Goal: Task Accomplishment & Management: Manage account settings

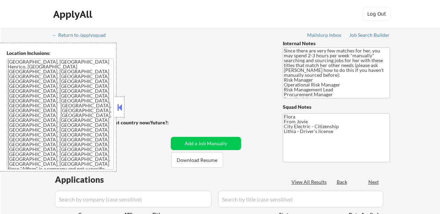
scroll to position [174, 0]
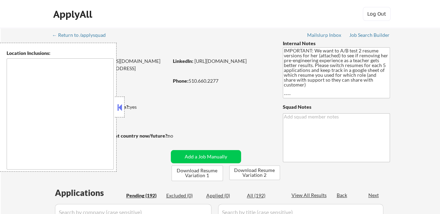
type textarea "San Francisco, CA Daly City, CA South San Francisco, CA Brisbane, CA Colma, CA …"
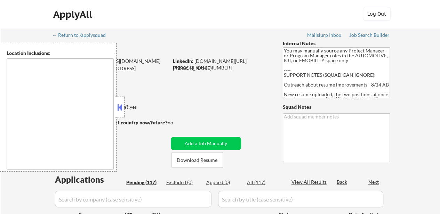
type textarea "Kernersville, NC Colfax, NC Walkertown, NC Oak Ridge, NC High Point, NC Winston…"
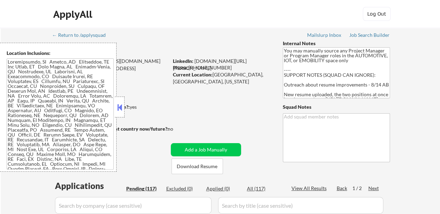
select select ""pending""
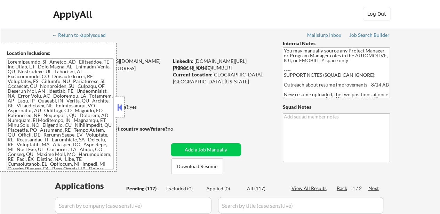
select select ""pending""
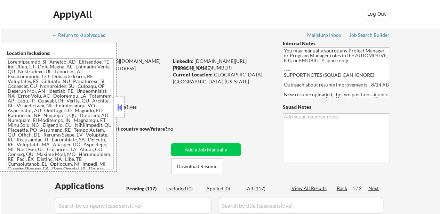
select select ""pending""
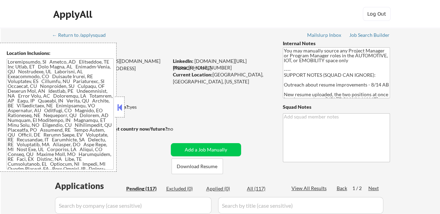
select select ""pending""
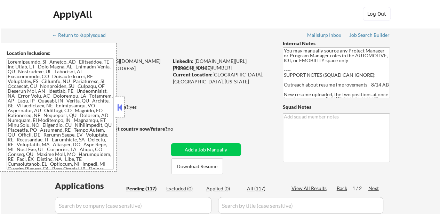
select select ""pending""
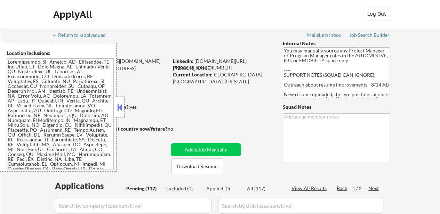
select select ""pending""
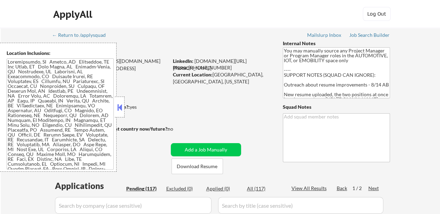
select select ""pending""
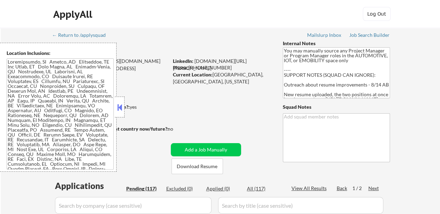
select select ""pending""
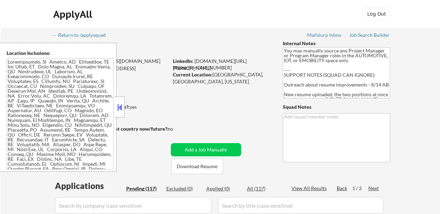
select select ""pending""
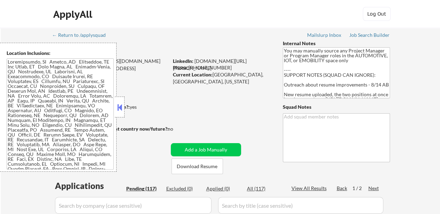
select select ""pending""
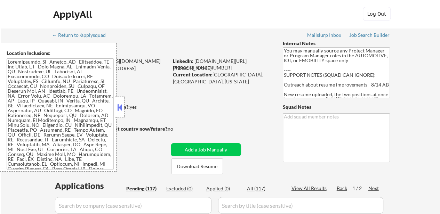
select select ""pending""
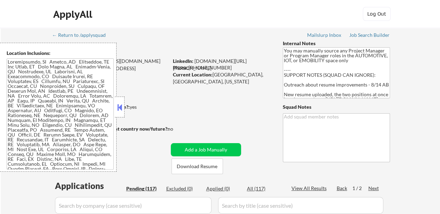
select select ""pending""
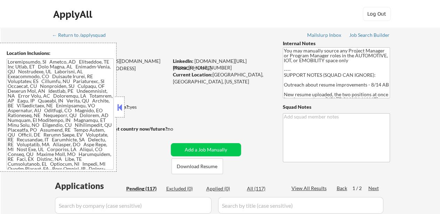
select select ""pending""
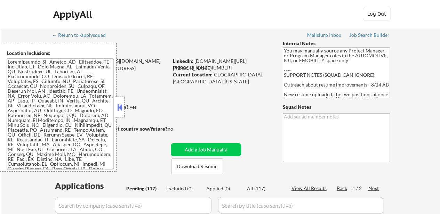
select select ""pending""
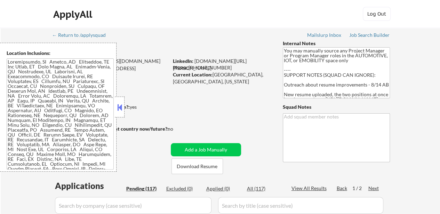
select select ""pending""
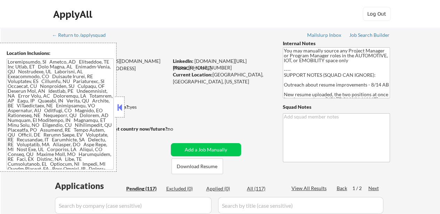
select select ""pending""
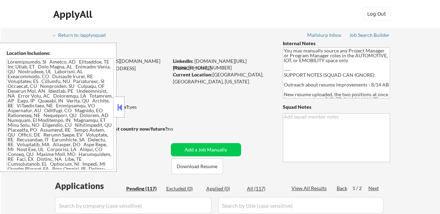
select select ""pending""
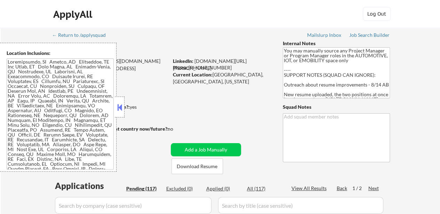
select select ""pending""
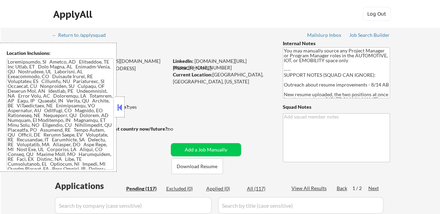
select select ""pending""
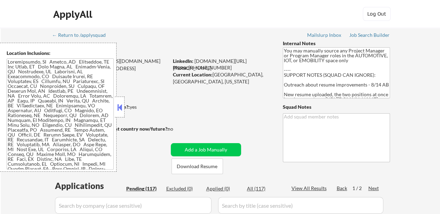
select select ""pending""
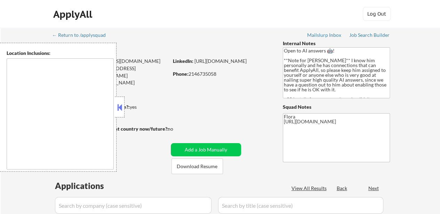
type textarea "New York, NY Jersey City, NJ Hoboken, NJ Weehawken, NJ Union City, NJ West New …"
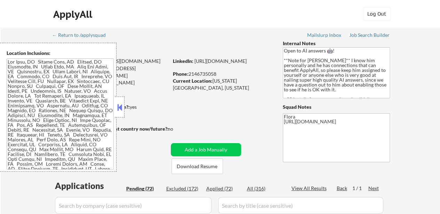
click at [120, 107] on button at bounding box center [120, 107] width 8 height 10
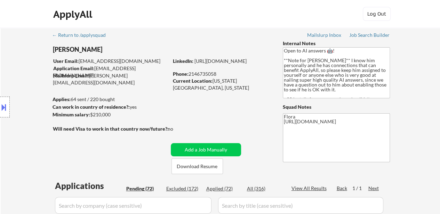
click at [202, 169] on button "Download Resume" at bounding box center [196, 167] width 51 height 16
select select ""pending""
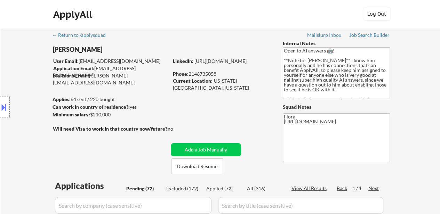
select select ""pending""
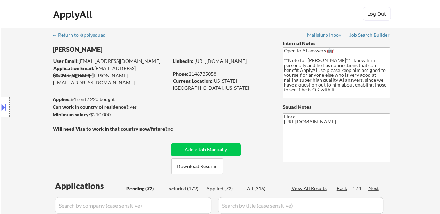
select select ""pending""
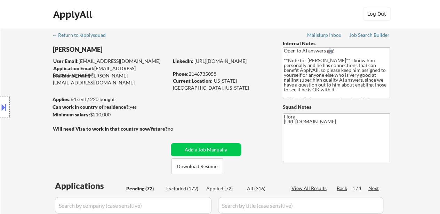
select select ""pending""
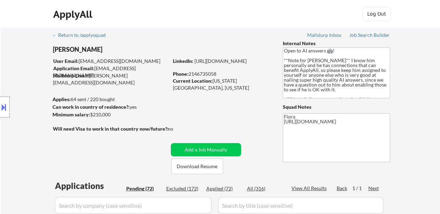
select select ""pending""
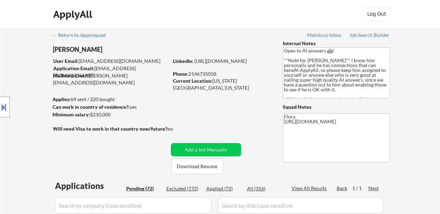
select select ""pending""
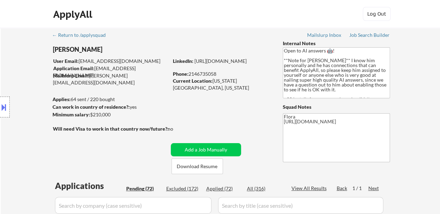
select select ""pending""
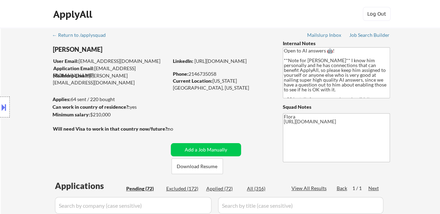
select select ""pending""
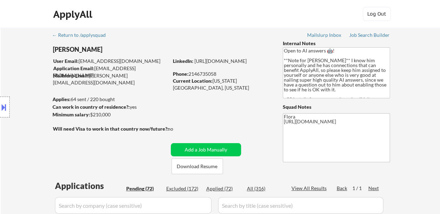
select select ""pending""
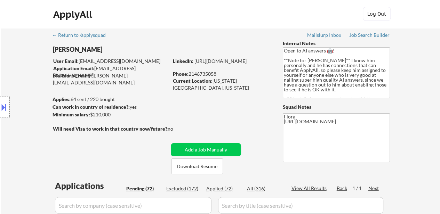
select select ""pending""
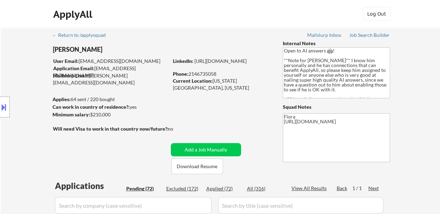
select select ""pending""
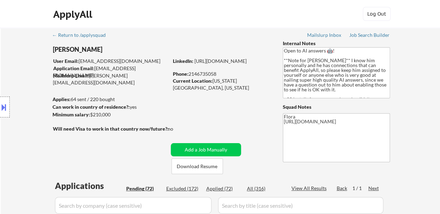
select select ""pending""
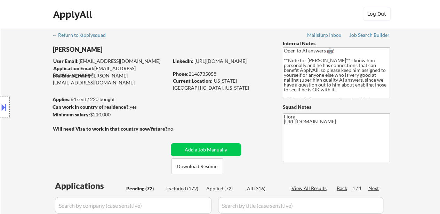
select select ""pending""
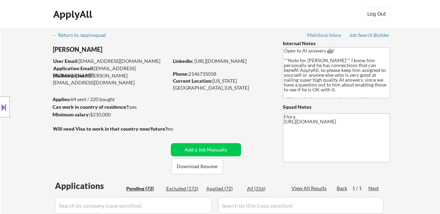
select select ""pending""
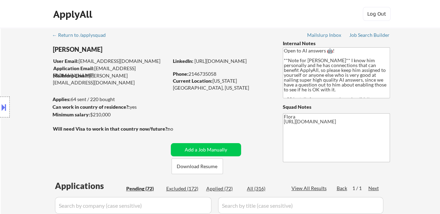
select select ""pending""
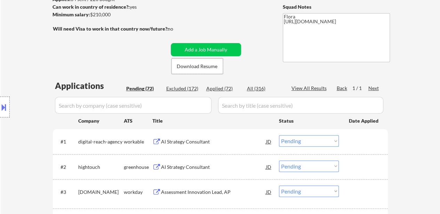
scroll to position [139, 0]
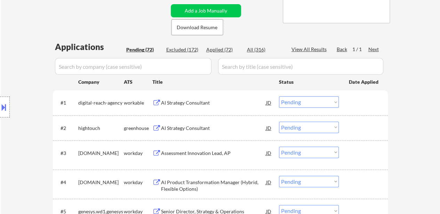
click at [198, 103] on div "AI Strategy Consultant" at bounding box center [213, 102] width 105 height 7
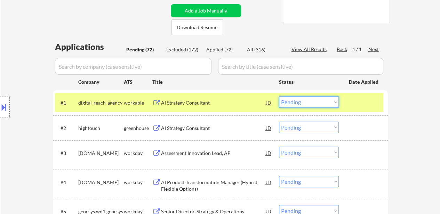
click at [307, 101] on select "Choose an option... Pending Applied Excluded (Questions) Excluded (Expired) Exc…" at bounding box center [309, 101] width 60 height 11
click at [279, 96] on select "Choose an option... Pending Applied Excluded (Questions) Excluded (Expired) Exc…" at bounding box center [309, 101] width 60 height 11
click at [175, 127] on div "AI Strategy Consultant" at bounding box center [213, 128] width 105 height 7
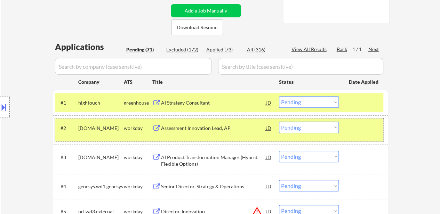
click at [352, 126] on div at bounding box center [364, 128] width 31 height 13
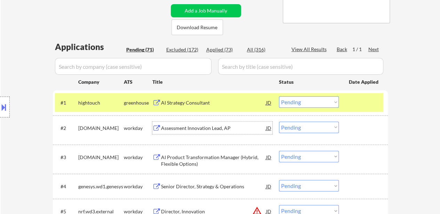
click at [211, 126] on div "Assessment Innovation Lead, AP" at bounding box center [213, 128] width 105 height 7
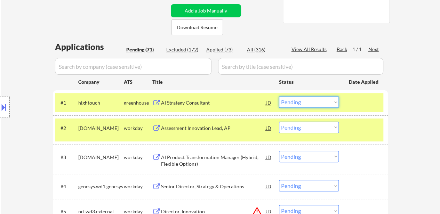
click at [314, 99] on select "Choose an option... Pending Applied Excluded (Questions) Excluded (Expired) Exc…" at bounding box center [309, 101] width 60 height 11
click at [279, 96] on select "Choose an option... Pending Applied Excluded (Questions) Excluded (Expired) Exc…" at bounding box center [309, 101] width 60 height 11
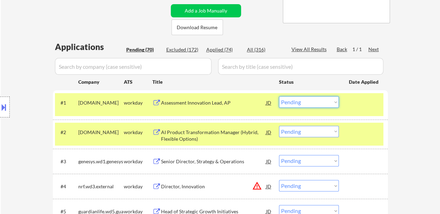
click at [326, 101] on select "Choose an option... Pending Applied Excluded (Questions) Excluded (Expired) Exc…" at bounding box center [309, 101] width 60 height 11
click at [279, 96] on select "Choose an option... Pending Applied Excluded (Questions) Excluded (Expired) Exc…" at bounding box center [309, 101] width 60 height 11
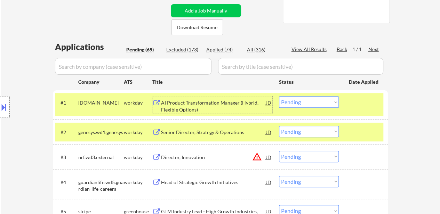
click at [222, 106] on div "AI Product Transformation Manager (Hybrid, Flexible Options)" at bounding box center [213, 106] width 105 height 14
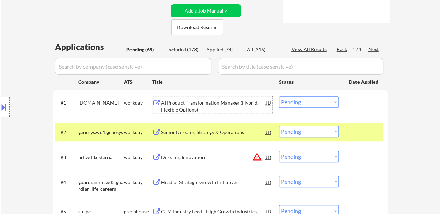
click at [200, 130] on div "Senior Director, Strategy & Operations" at bounding box center [213, 132] width 105 height 7
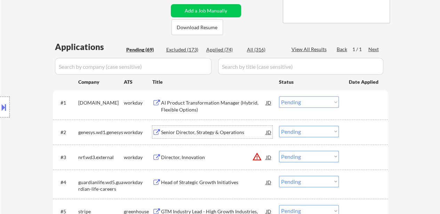
click at [303, 106] on select "Choose an option... Pending Applied Excluded (Questions) Excluded (Expired) Exc…" at bounding box center [309, 101] width 60 height 11
click at [279, 96] on select "Choose an option... Pending Applied Excluded (Questions) Excluded (Expired) Exc…" at bounding box center [309, 101] width 60 height 11
select select ""pending""
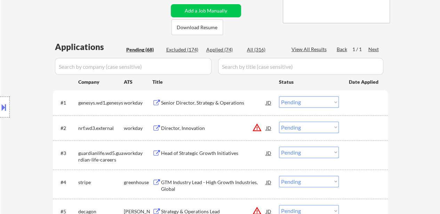
click at [195, 126] on div "Director, Innovation" at bounding box center [213, 128] width 105 height 7
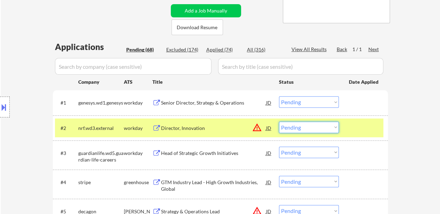
click at [318, 127] on select "Choose an option... Pending Applied Excluded (Questions) Excluded (Expired) Exc…" at bounding box center [309, 127] width 60 height 11
click at [279, 122] on select "Choose an option... Pending Applied Excluded (Questions) Excluded (Expired) Exc…" at bounding box center [309, 127] width 60 height 11
select select ""pending""
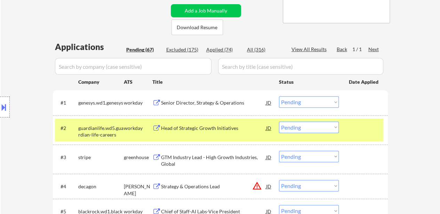
click at [315, 101] on select "Choose an option... Pending Applied Excluded (Questions) Excluded (Expired) Exc…" at bounding box center [309, 101] width 60 height 11
click at [279, 96] on select "Choose an option... Pending Applied Excluded (Questions) Excluded (Expired) Exc…" at bounding box center [309, 101] width 60 height 11
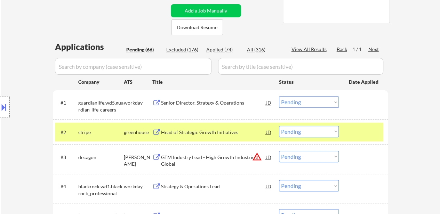
click at [222, 105] on div "Senior Director, Strategy & Operations" at bounding box center [213, 102] width 105 height 7
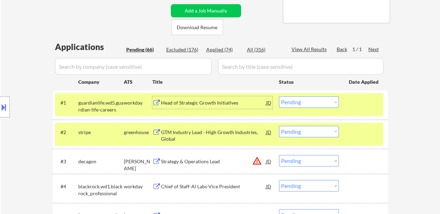
click at [358, 132] on div at bounding box center [364, 132] width 31 height 13
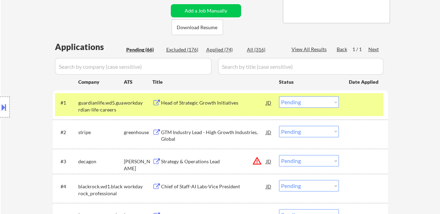
click at [219, 132] on div "GTM Industry Lead - High Growth Industries, Global" at bounding box center [213, 136] width 105 height 14
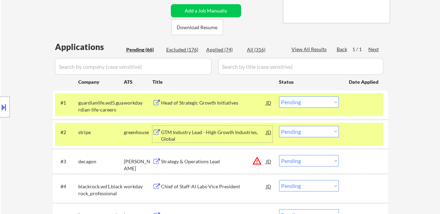
click at [219, 105] on div "Head of Strategic Growth Initiatives" at bounding box center [213, 102] width 105 height 7
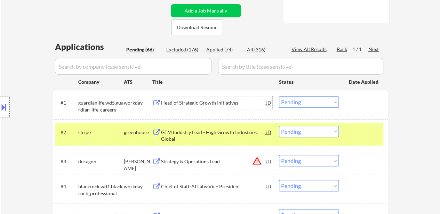
click at [351, 126] on div at bounding box center [364, 132] width 31 height 13
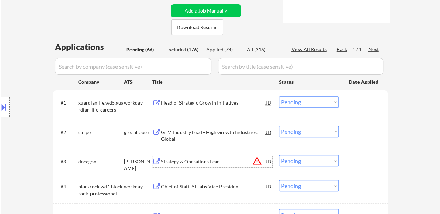
click at [200, 163] on div "Strategy & Operations Lead" at bounding box center [213, 161] width 105 height 7
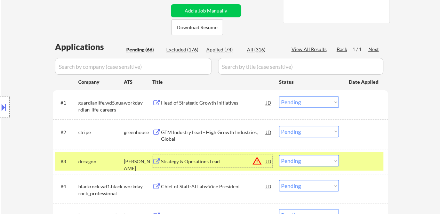
click at [313, 100] on select "Choose an option... Pending Applied Excluded (Questions) Excluded (Expired) Exc…" at bounding box center [309, 101] width 60 height 11
click at [279, 96] on select "Choose an option... Pending Applied Excluded (Questions) Excluded (Expired) Exc…" at bounding box center [309, 101] width 60 height 11
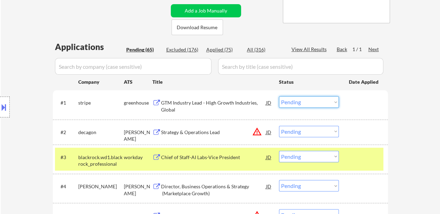
click at [305, 97] on select "Choose an option... Pending Applied Excluded (Questions) Excluded (Expired) Exc…" at bounding box center [309, 101] width 60 height 11
click at [279, 96] on select "Choose an option... Pending Applied Excluded (Questions) Excluded (Expired) Exc…" at bounding box center [309, 101] width 60 height 11
select select ""pending""
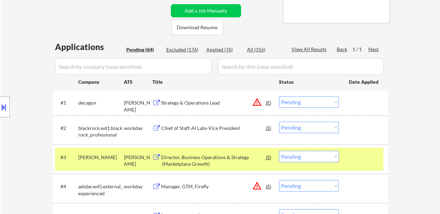
click at [2, 107] on button at bounding box center [4, 107] width 8 height 11
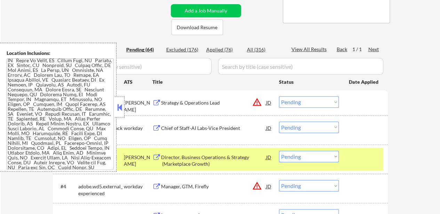
scroll to position [1008, 0]
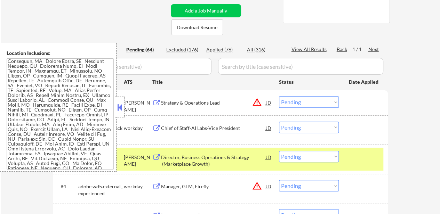
click at [117, 103] on button at bounding box center [120, 107] width 8 height 10
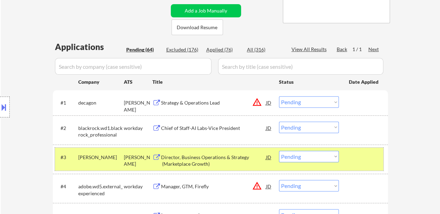
click at [371, 162] on div at bounding box center [364, 157] width 31 height 13
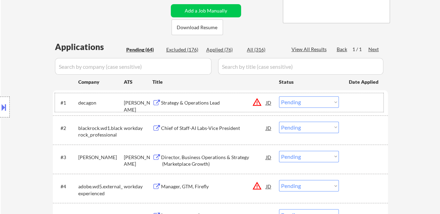
click at [367, 103] on div at bounding box center [364, 102] width 31 height 13
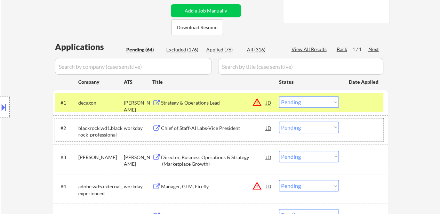
click at [349, 125] on div at bounding box center [364, 128] width 31 height 13
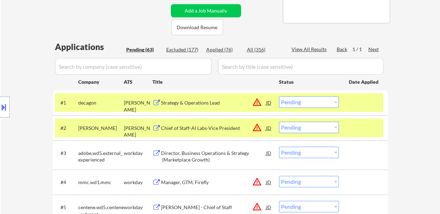
select select ""pending""
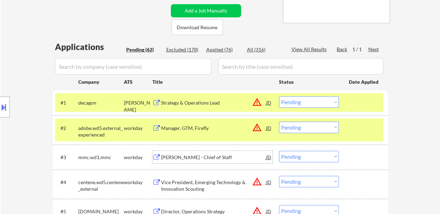
click at [200, 160] on div "[PERSON_NAME] - Chief of Staff" at bounding box center [213, 157] width 105 height 7
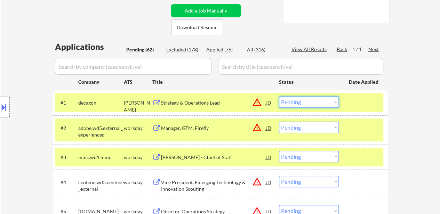
click at [296, 101] on select "Choose an option... Pending Applied Excluded (Questions) Excluded (Expired) Exc…" at bounding box center [309, 101] width 60 height 11
click at [279, 96] on select "Choose an option... Pending Applied Excluded (Questions) Excluded (Expired) Exc…" at bounding box center [309, 101] width 60 height 11
select select ""pending""
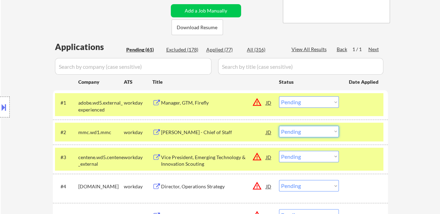
click at [314, 128] on select "Choose an option... Pending Applied Excluded (Questions) Excluded (Expired) Exc…" at bounding box center [309, 131] width 60 height 11
click at [279, 126] on select "Choose an option... Pending Applied Excluded (Questions) Excluded (Expired) Exc…" at bounding box center [309, 131] width 60 height 11
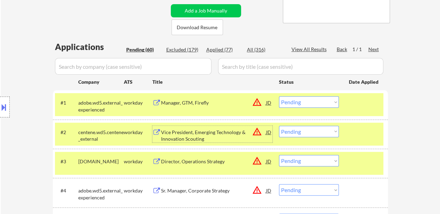
click at [198, 134] on div "Vice President, Emerging Technology & Innovation Scouting" at bounding box center [213, 136] width 105 height 14
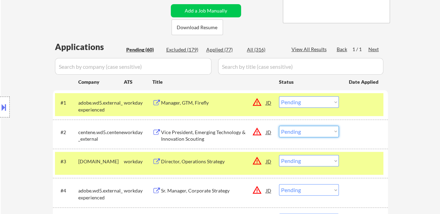
click at [312, 129] on select "Choose an option... Pending Applied Excluded (Questions) Excluded (Expired) Exc…" at bounding box center [309, 131] width 60 height 11
click at [279, 126] on select "Choose an option... Pending Applied Excluded (Questions) Excluded (Expired) Exc…" at bounding box center [309, 131] width 60 height 11
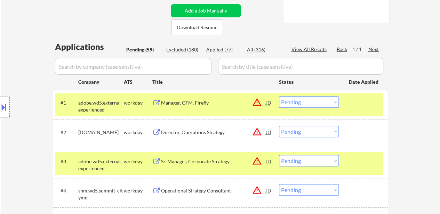
click at [184, 129] on div "Director, Operations Strategy" at bounding box center [213, 132] width 105 height 7
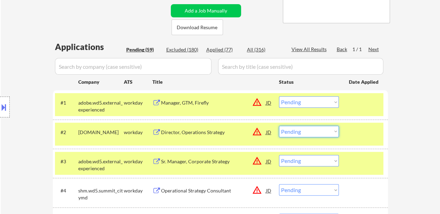
click at [318, 131] on select "Choose an option... Pending Applied Excluded (Questions) Excluded (Expired) Exc…" at bounding box center [309, 131] width 60 height 11
click at [279, 126] on select "Choose an option... Pending Applied Excluded (Questions) Excluded (Expired) Exc…" at bounding box center [309, 131] width 60 height 11
select select ""pending""
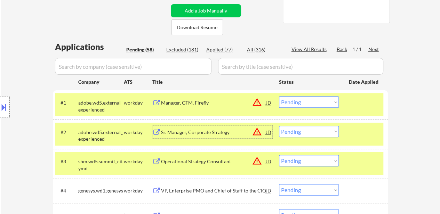
click at [211, 128] on div "Sr. Manager, Corporate Strategy" at bounding box center [213, 132] width 105 height 13
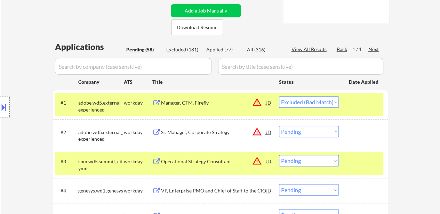
select select ""pending""
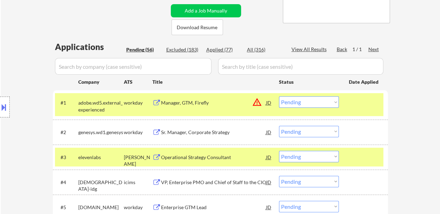
select select ""pending""
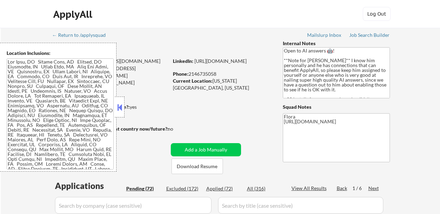
select select ""pending""
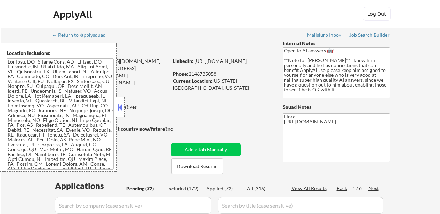
select select ""pending""
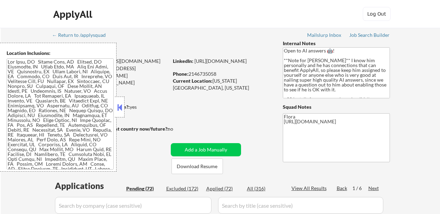
select select ""pending""
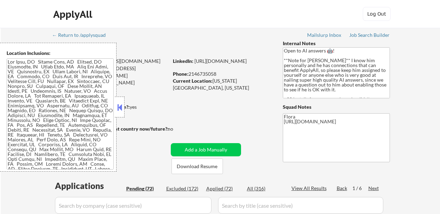
select select ""pending""
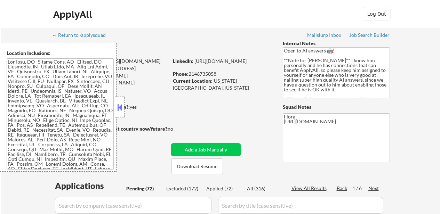
select select ""pending""
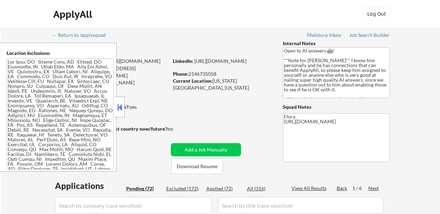
select select ""pending""
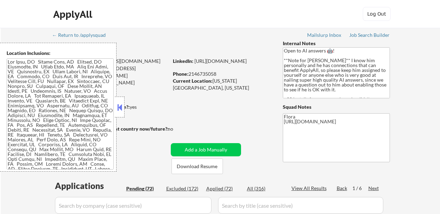
select select ""pending""
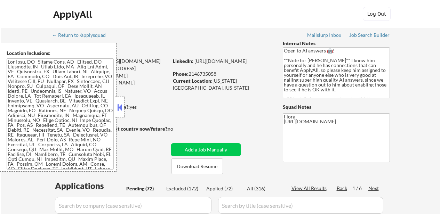
select select ""pending""
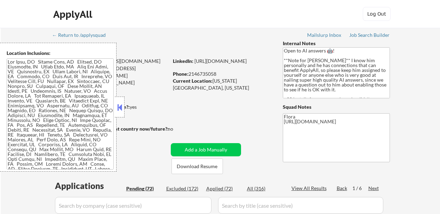
select select ""pending""
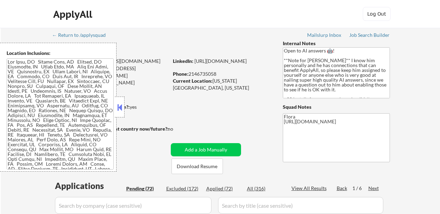
select select ""pending""
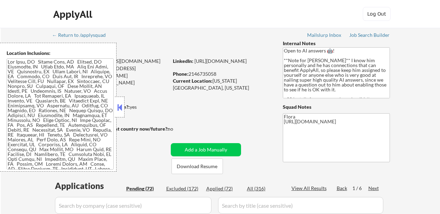
select select ""pending""
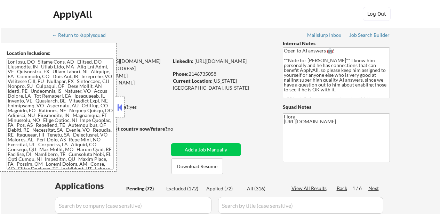
select select ""pending""
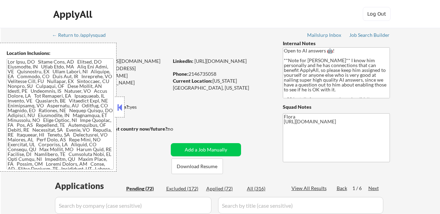
select select ""pending""
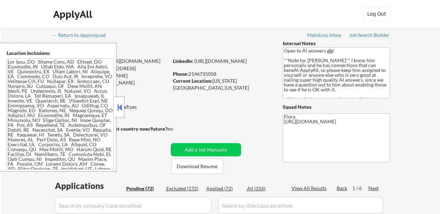
select select ""pending""
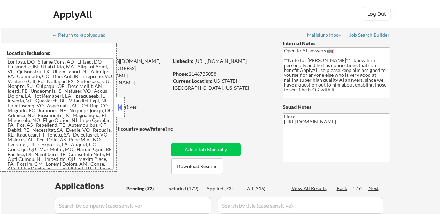
select select ""pending""
click at [222, 189] on div "Applied (72)" at bounding box center [223, 188] width 35 height 7
select select ""applied""
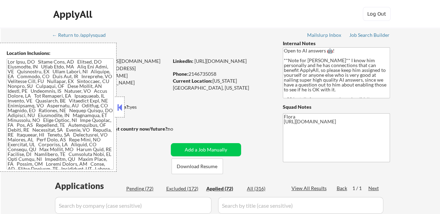
select select ""applied""
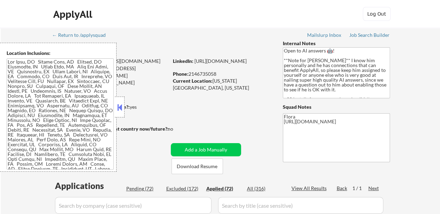
select select ""applied""
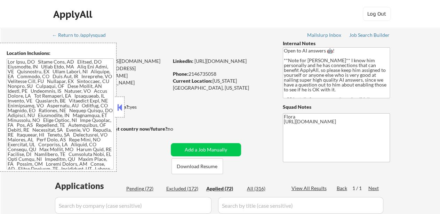
select select ""applied""
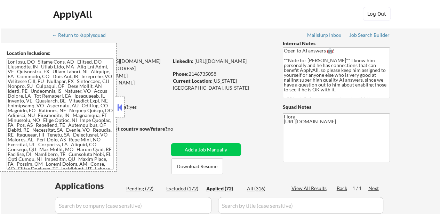
select select ""applied""
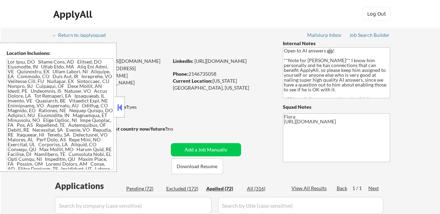
select select ""applied""
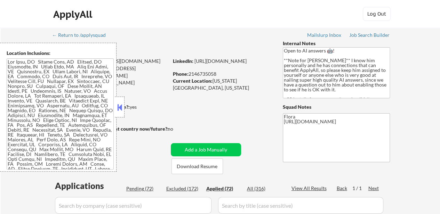
select select ""applied""
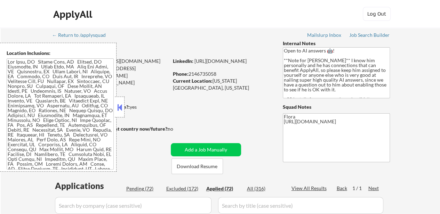
select select ""applied""
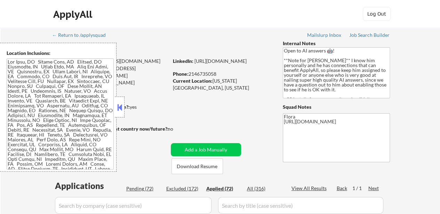
select select ""applied""
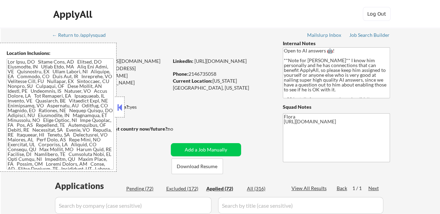
select select ""applied""
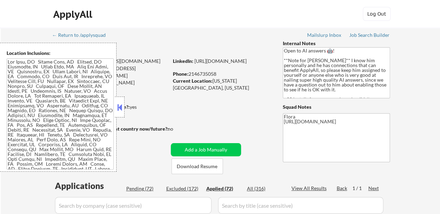
select select ""applied""
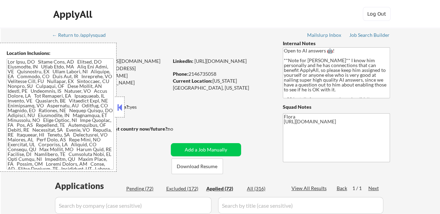
select select ""applied""
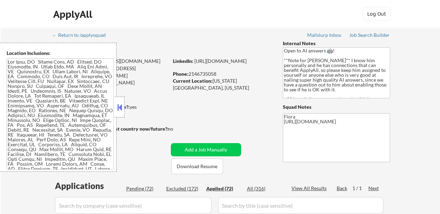
select select ""applied""
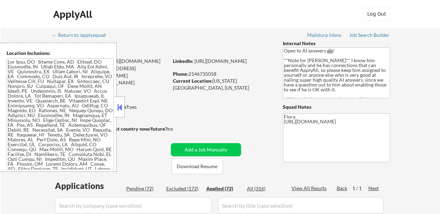
select select ""applied""
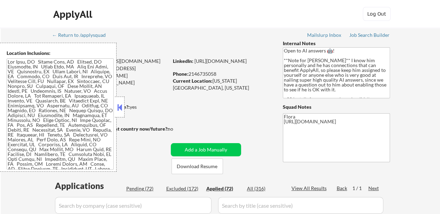
select select ""applied""
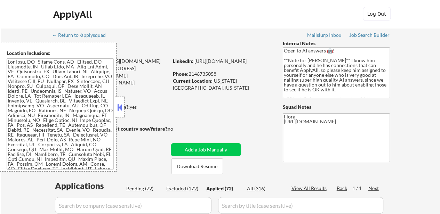
click at [124, 105] on div at bounding box center [120, 107] width 10 height 21
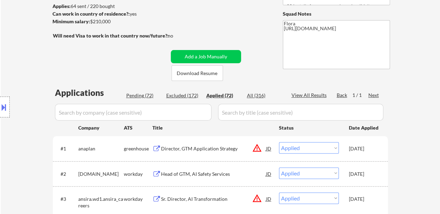
scroll to position [104, 0]
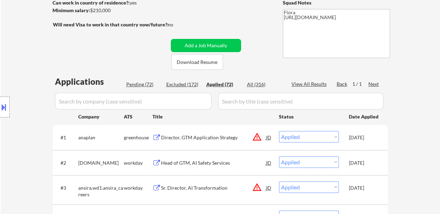
select select ""applied""
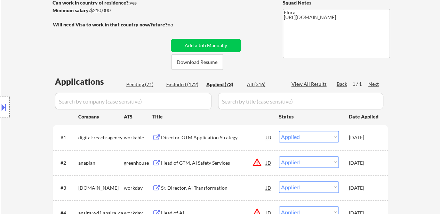
select select ""applied""
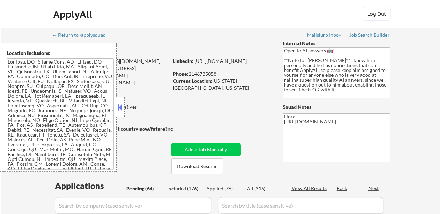
select select ""pending""
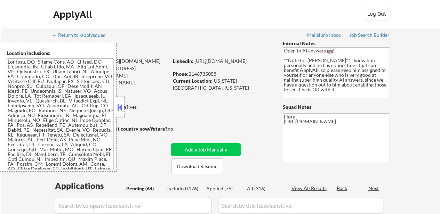
select select ""pending""
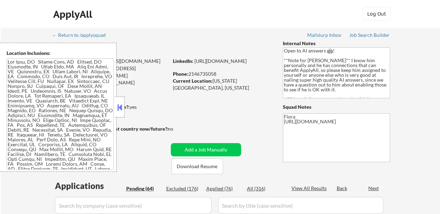
select select ""pending""
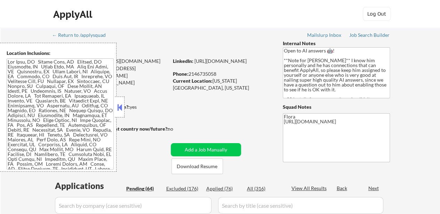
select select ""pending""
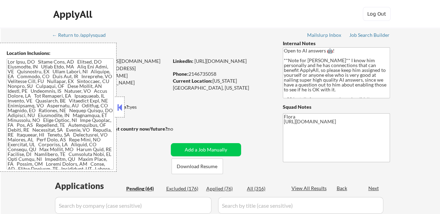
select select ""pending""
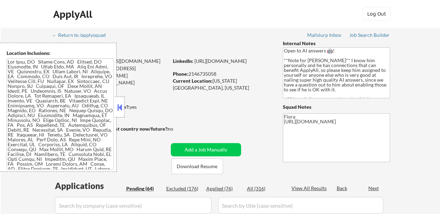
select select ""pending""
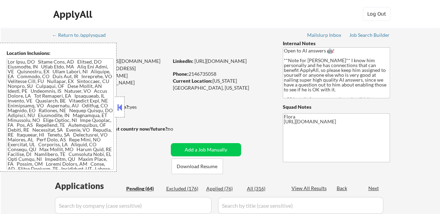
select select ""pending""
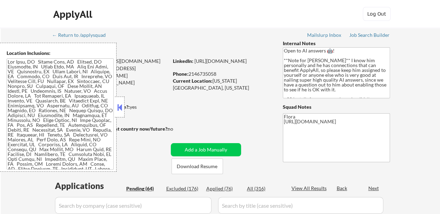
select select ""pending""
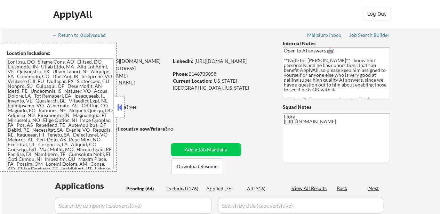
select select ""pending""
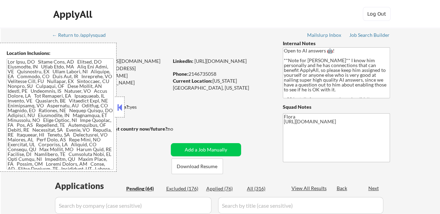
select select ""pending""
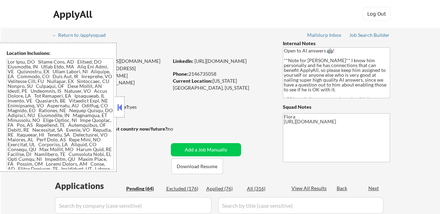
select select ""pending""
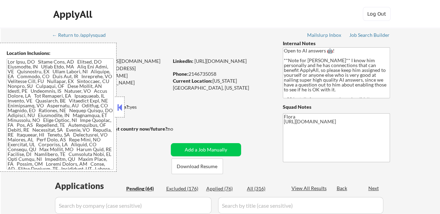
select select ""pending""
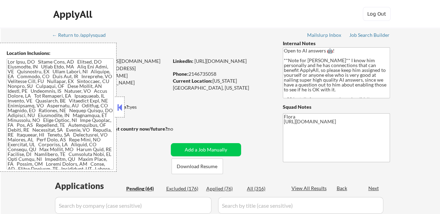
select select ""pending""
click at [117, 103] on button at bounding box center [120, 107] width 8 height 10
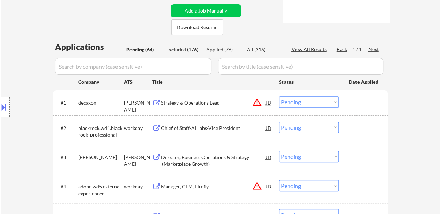
scroll to position [174, 0]
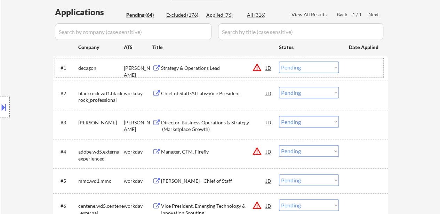
click at [365, 63] on div at bounding box center [364, 68] width 31 height 13
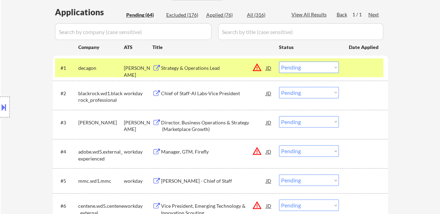
click at [191, 96] on div "Chief of Staff-AI Labs-Vice President" at bounding box center [213, 93] width 105 height 7
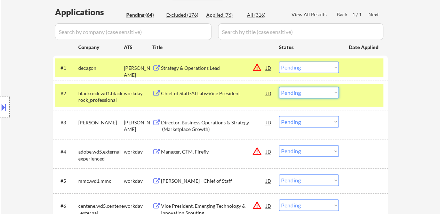
click at [327, 90] on select "Choose an option... Pending Applied Excluded (Questions) Excluded (Expired) Exc…" at bounding box center [309, 92] width 60 height 11
click at [279, 87] on select "Choose an option... Pending Applied Excluded (Questions) Excluded (Expired) Exc…" at bounding box center [309, 92] width 60 height 11
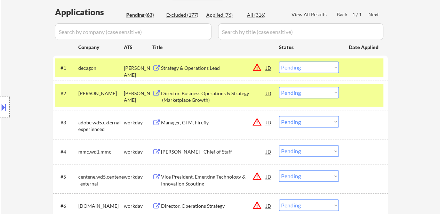
click at [369, 98] on div at bounding box center [364, 93] width 31 height 13
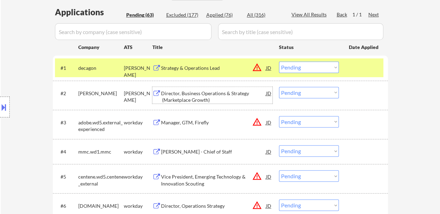
click at [202, 95] on div "Director, Business Operations & Strategy (Marketplace Growth)" at bounding box center [213, 97] width 105 height 14
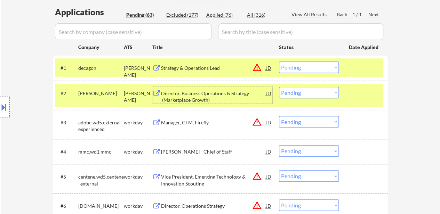
click at [316, 90] on select "Choose an option... Pending Applied Excluded (Questions) Excluded (Expired) Exc…" at bounding box center [309, 92] width 60 height 11
click at [279, 87] on select "Choose an option... Pending Applied Excluded (Questions) Excluded (Expired) Exc…" at bounding box center [309, 92] width 60 height 11
select select ""pending""
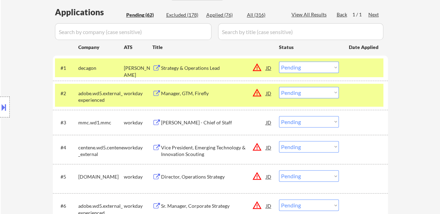
click at [369, 84] on div "#2 adobe.wd5.external_experienced workday Manager, GTM, Firefly JD warning_ambe…" at bounding box center [219, 95] width 328 height 23
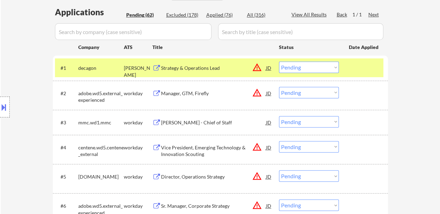
click at [185, 88] on div "Manager, GTM, Firefly" at bounding box center [213, 93] width 105 height 13
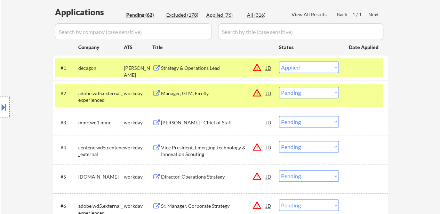
select select ""pending""
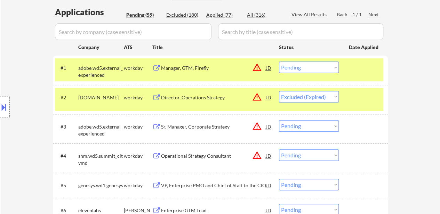
select select ""pending""
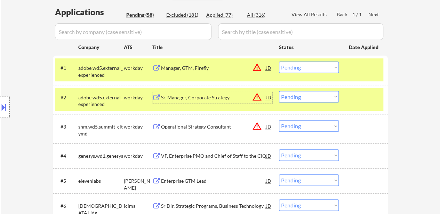
click at [179, 125] on div "Operational Strategy Consultant" at bounding box center [213, 126] width 105 height 7
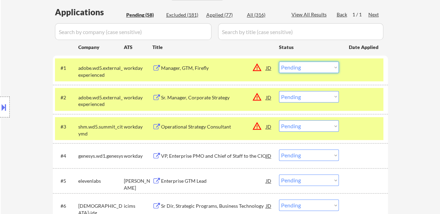
click at [310, 66] on select "Choose an option... Pending Applied Excluded (Questions) Excluded (Expired) Exc…" at bounding box center [309, 67] width 60 height 11
click at [279, 62] on select "Choose an option... Pending Applied Excluded (Questions) Excluded (Expired) Exc…" at bounding box center [309, 67] width 60 height 11
select select ""pending""
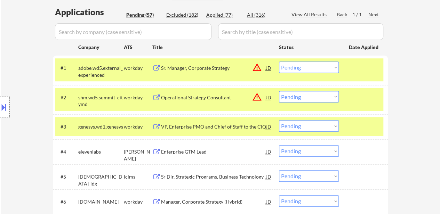
click at [195, 97] on div "Operational Strategy Consultant" at bounding box center [213, 97] width 105 height 7
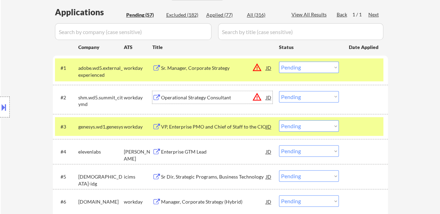
click at [308, 96] on select "Choose an option... Pending Applied Excluded (Questions) Excluded (Expired) Exc…" at bounding box center [309, 96] width 60 height 11
click at [279, 91] on select "Choose an option... Pending Applied Excluded (Questions) Excluded (Expired) Exc…" at bounding box center [309, 96] width 60 height 11
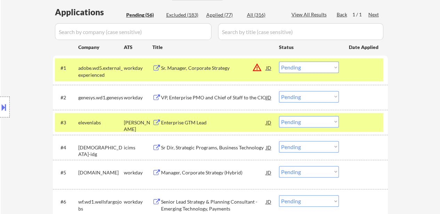
click at [229, 96] on div "VP, Enterprise PMO and Chief of Staff to the CIO" at bounding box center [213, 97] width 105 height 7
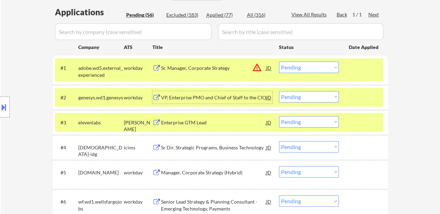
click at [307, 98] on select "Choose an option... Pending Applied Excluded (Questions) Excluded (Expired) Exc…" at bounding box center [309, 96] width 60 height 11
click at [279, 91] on select "Choose an option... Pending Applied Excluded (Questions) Excluded (Expired) Exc…" at bounding box center [309, 96] width 60 height 11
click at [197, 121] on div "Enterprise GTM Lead" at bounding box center [213, 122] width 105 height 7
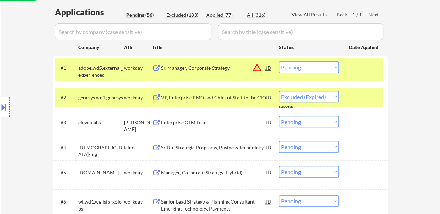
select select ""pending""
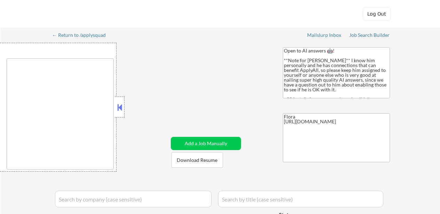
select select ""applied""
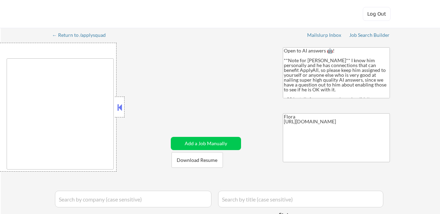
select select ""applied""
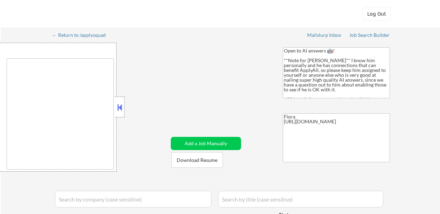
select select ""applied""
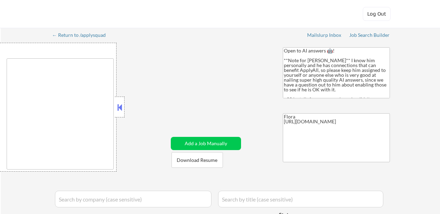
select select ""applied""
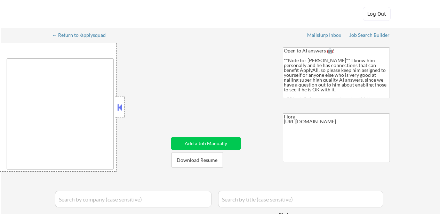
select select ""applied""
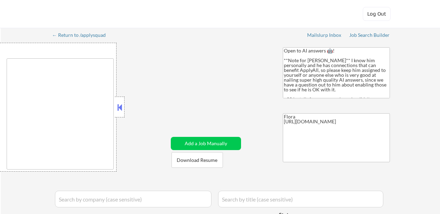
select select ""applied""
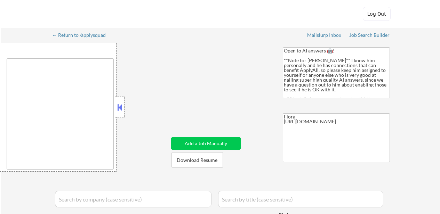
select select ""applied""
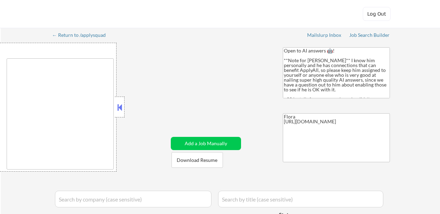
select select ""applied""
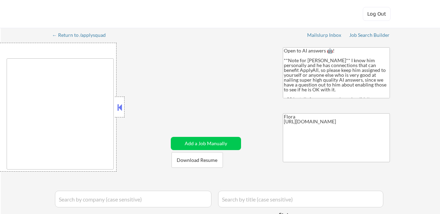
select select ""applied""
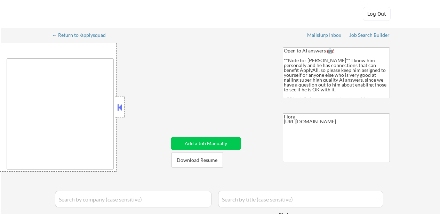
select select ""applied""
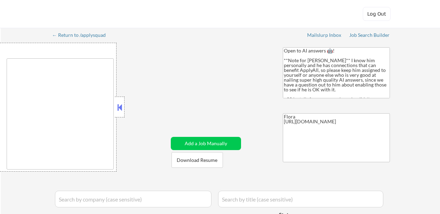
select select ""applied""
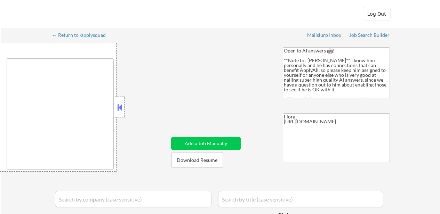
select select ""applied""
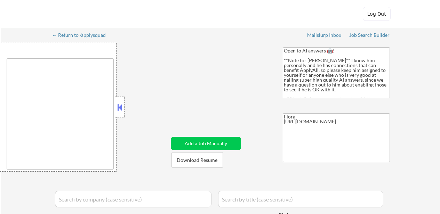
select select ""applied""
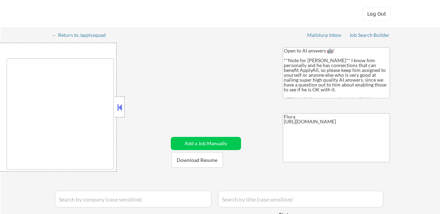
select select ""applied""
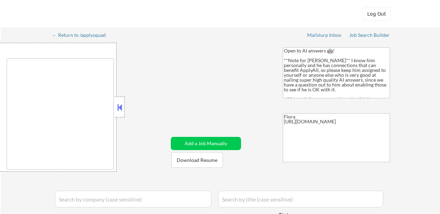
select select ""applied""
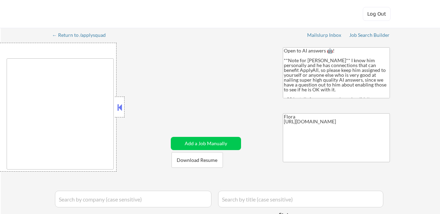
select select ""applied""
select select ""excluded__salary_""
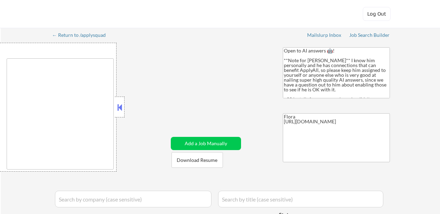
select select ""excluded__salary_""
select select ""excluded__expired_""
select select ""excluded__salary_""
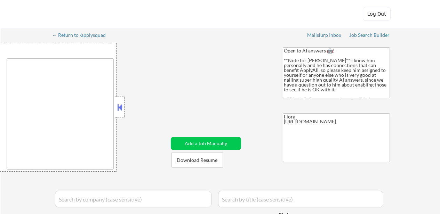
select select ""excluded__salary_""
select select ""excluded__expired_""
select select ""excluded__bad_match_""
select select ""excluded__salary_""
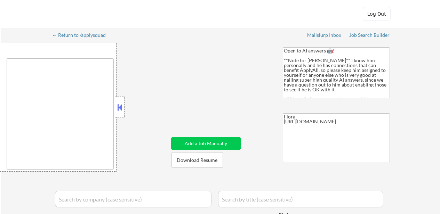
select select ""excluded__bad_match_""
select select ""excluded__salary_""
select select ""excluded__bad_match_""
select select ""excluded__other_""
select select ""excluded__expired_""
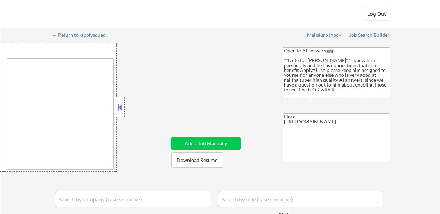
select select ""excluded__salary_""
select select ""excluded__other_""
select select ""excluded__expired_""
select select ""excluded__salary_""
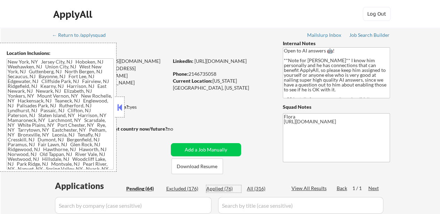
click at [218, 187] on div "Applied (76)" at bounding box center [223, 188] width 35 height 7
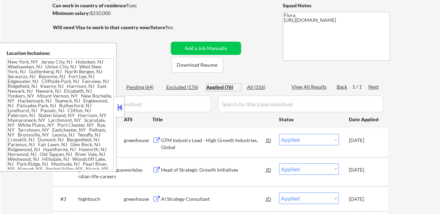
scroll to position [104, 0]
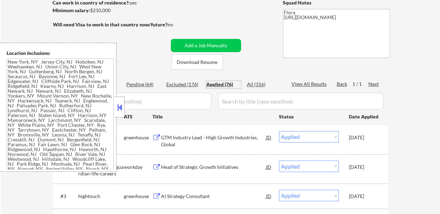
click at [122, 104] on button at bounding box center [120, 107] width 8 height 10
